Goal: Check status

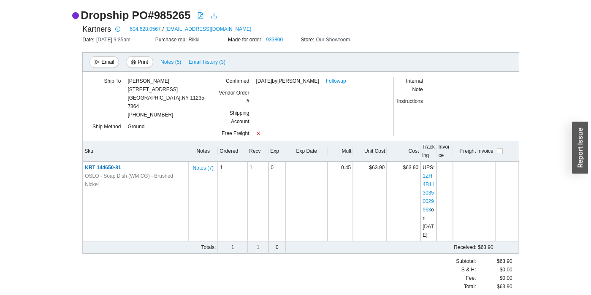
scroll to position [78, 0]
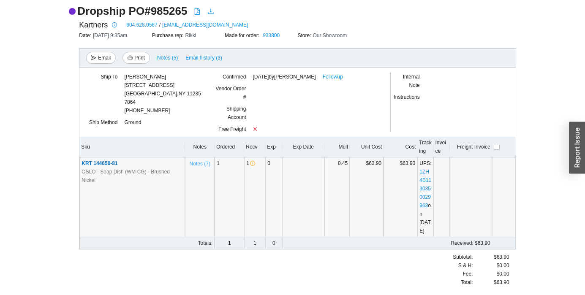
click at [202, 160] on span "Notes ( 7 )" at bounding box center [200, 164] width 21 height 8
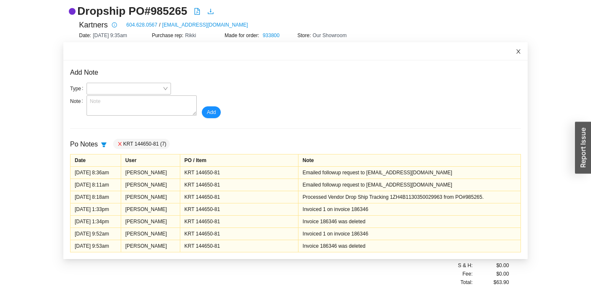
click at [516, 49] on icon "close" at bounding box center [519, 52] width 6 height 6
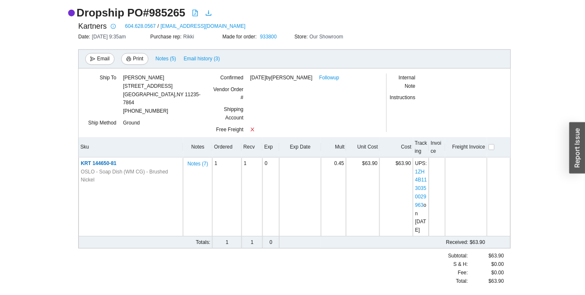
scroll to position [61, 0]
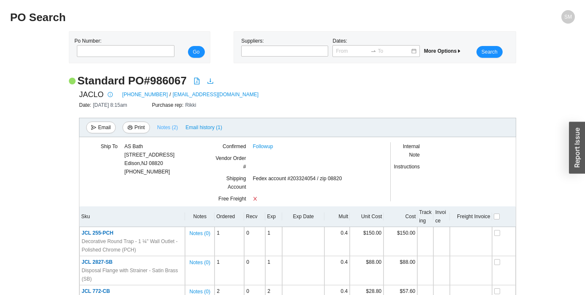
click at [168, 129] on span "Notes ( 2 )" at bounding box center [167, 127] width 21 height 8
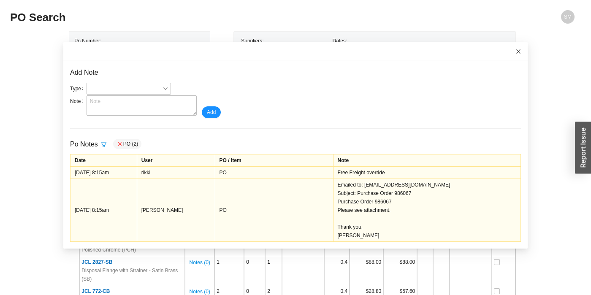
click at [516, 53] on icon "close" at bounding box center [519, 52] width 6 height 6
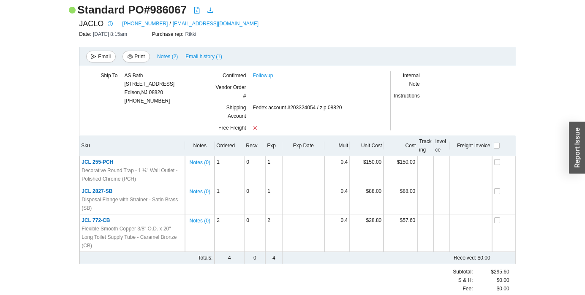
scroll to position [77, 0]
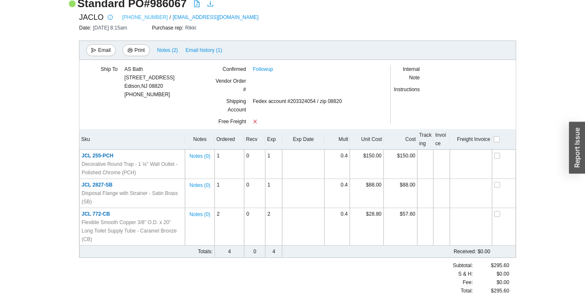
click at [139, 19] on link "[PHONE_NUMBER]" at bounding box center [145, 17] width 46 height 8
click at [137, 16] on link "[PHONE_NUMBER]" at bounding box center [145, 17] width 46 height 8
